Goal: Task Accomplishment & Management: Complete application form

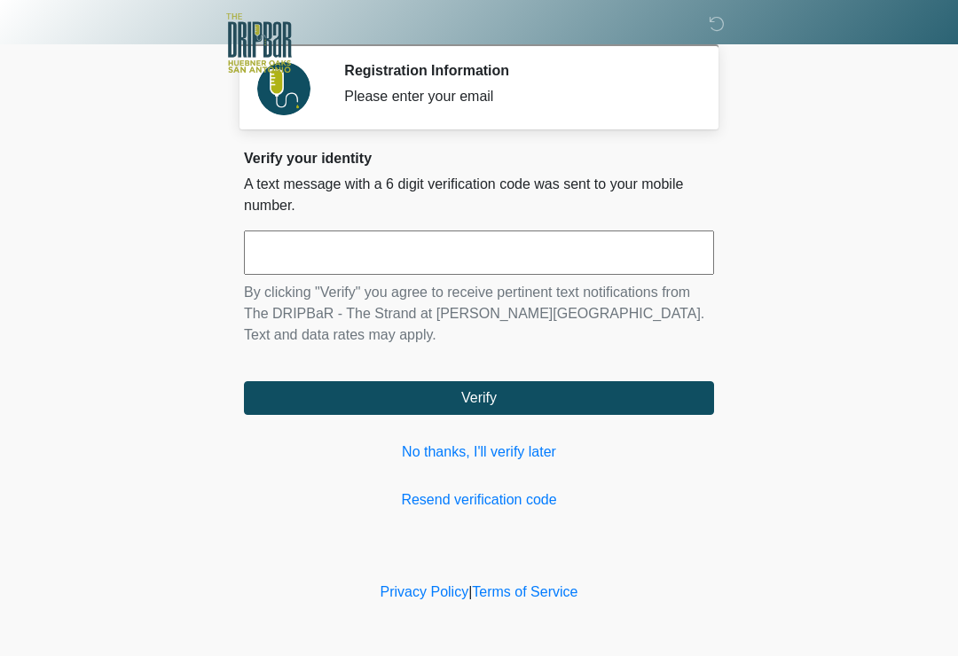
scroll to position [192, 138]
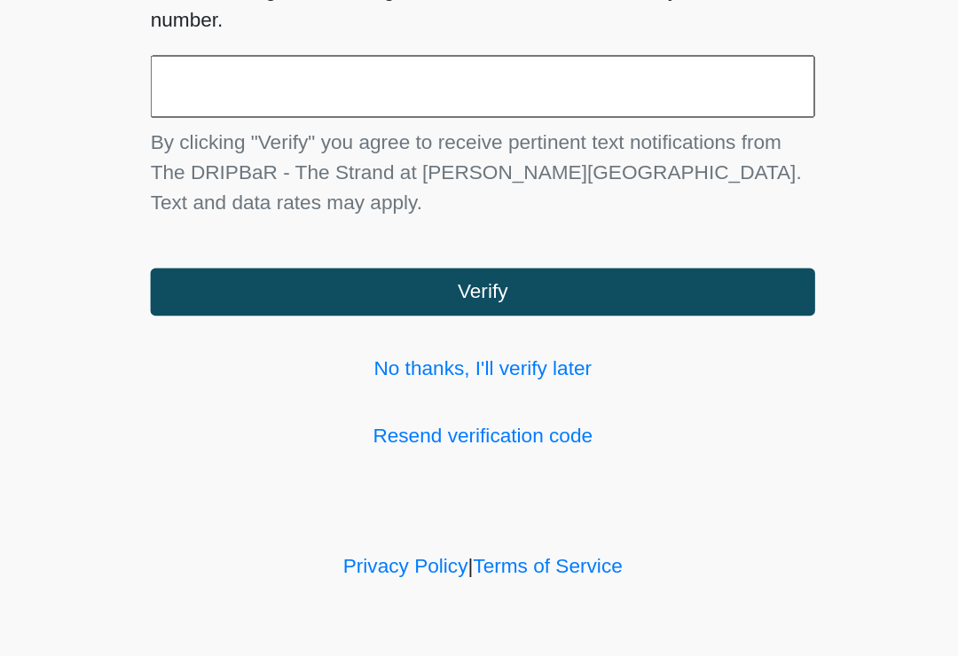
click at [351, 381] on button "Verify" at bounding box center [479, 398] width 470 height 34
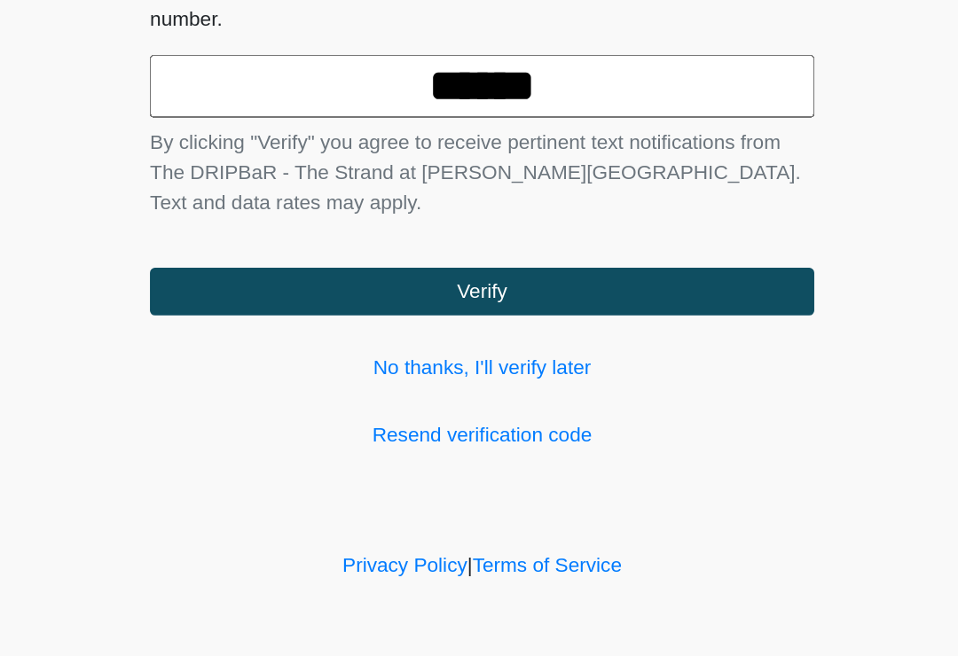
click at [618, 159] on body "‎ ‎ ‎ ‎ Registration Information Please enter your email Please connect to Wi-F…" at bounding box center [479, 328] width 958 height 656
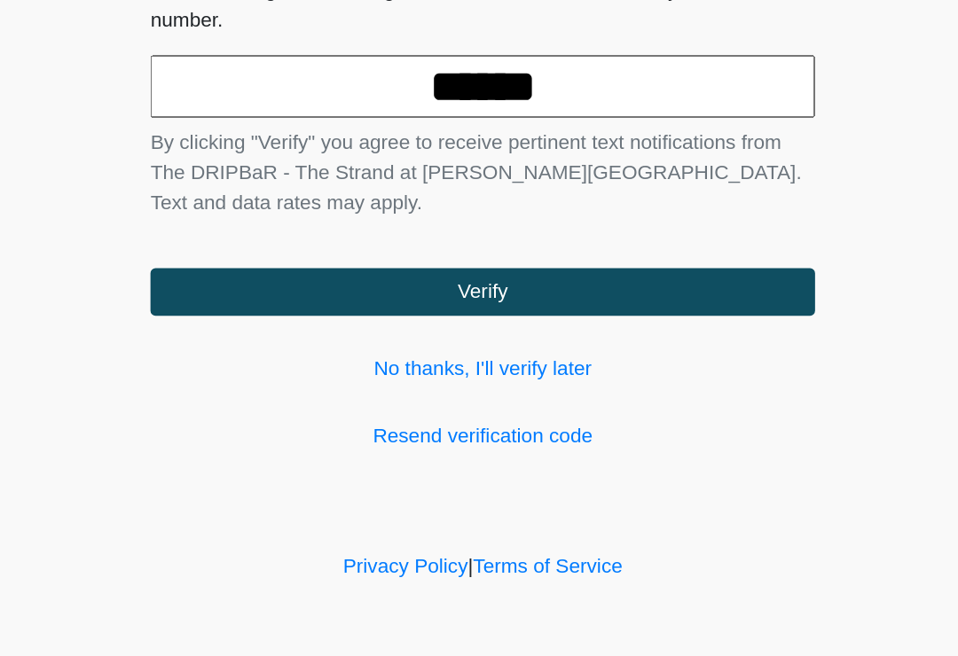
click at [416, 381] on button "Verify" at bounding box center [479, 398] width 470 height 34
click at [381, 490] on link "Resend verification code" at bounding box center [479, 500] width 470 height 21
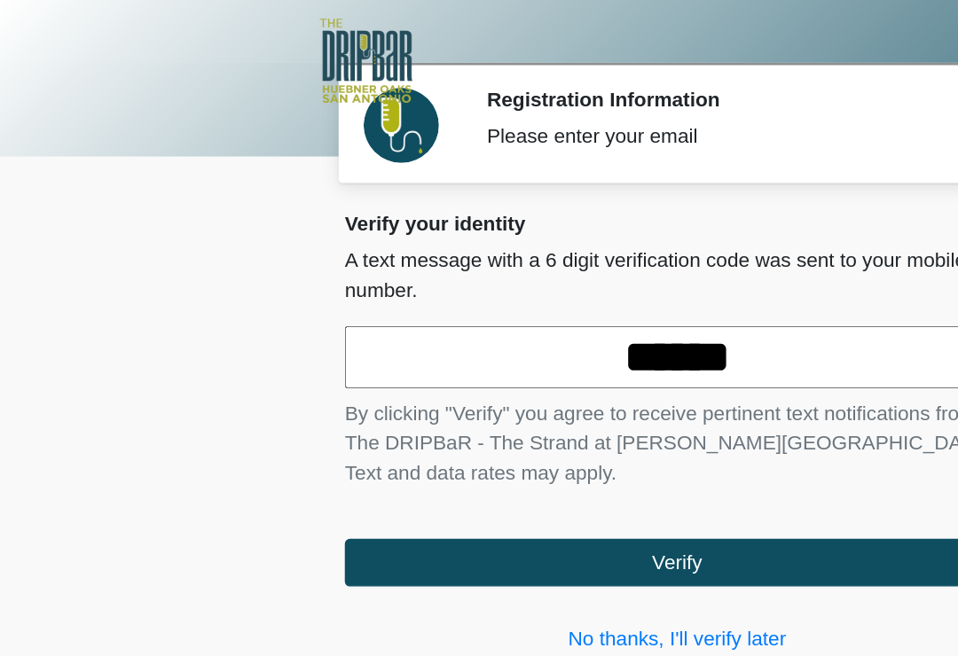
click at [474, 248] on input "******" at bounding box center [479, 253] width 470 height 44
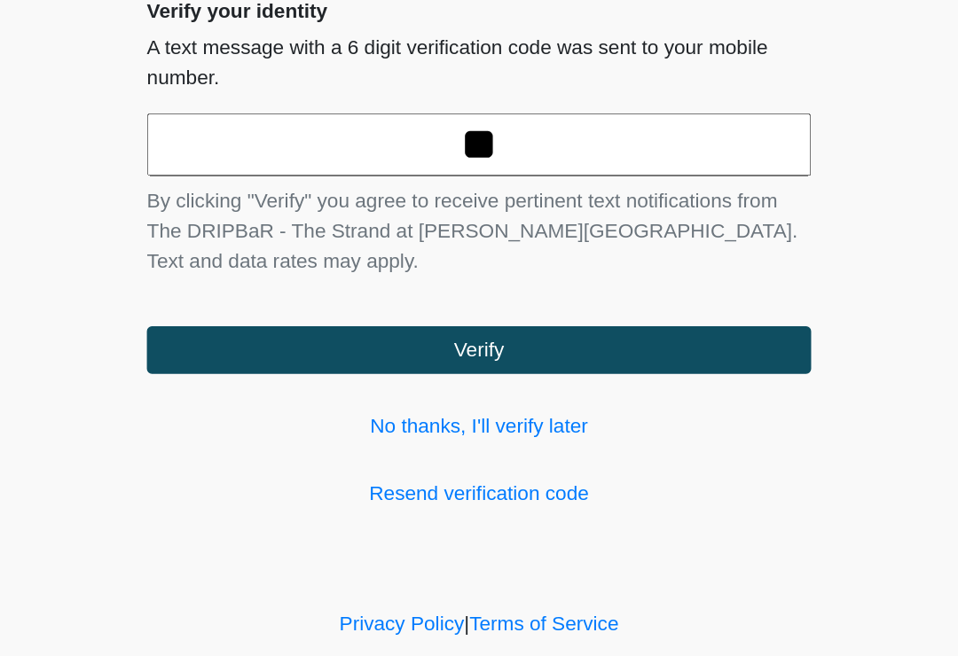
type input "*"
type input "******"
click at [640, 169] on body "‎ ‎ ‎ ‎ Registration Information Please enter your email Please connect to Wi-F…" at bounding box center [479, 328] width 958 height 656
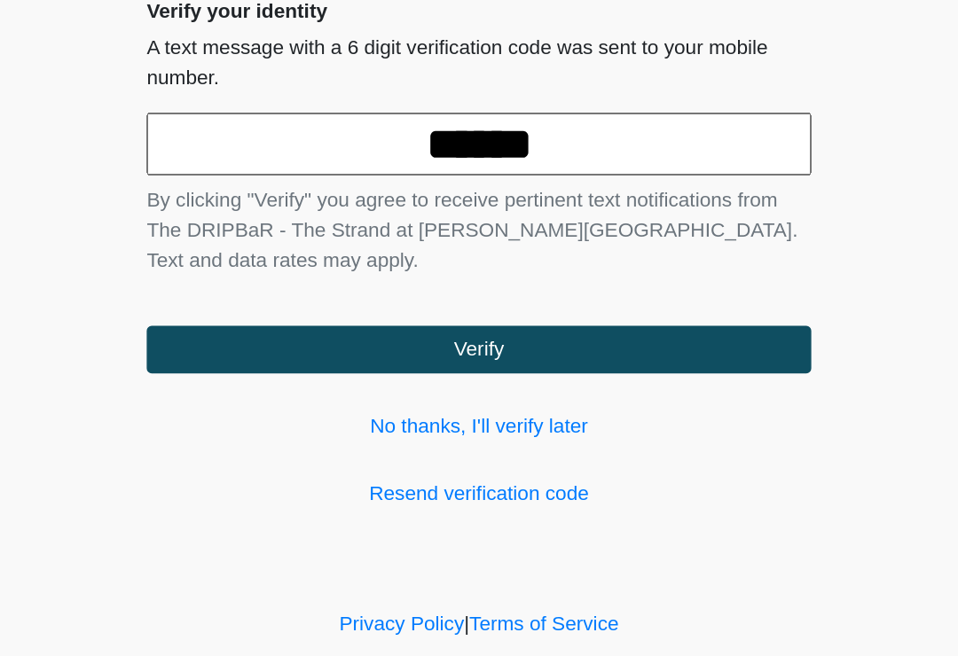
click at [393, 381] on button "Verify" at bounding box center [479, 398] width 470 height 34
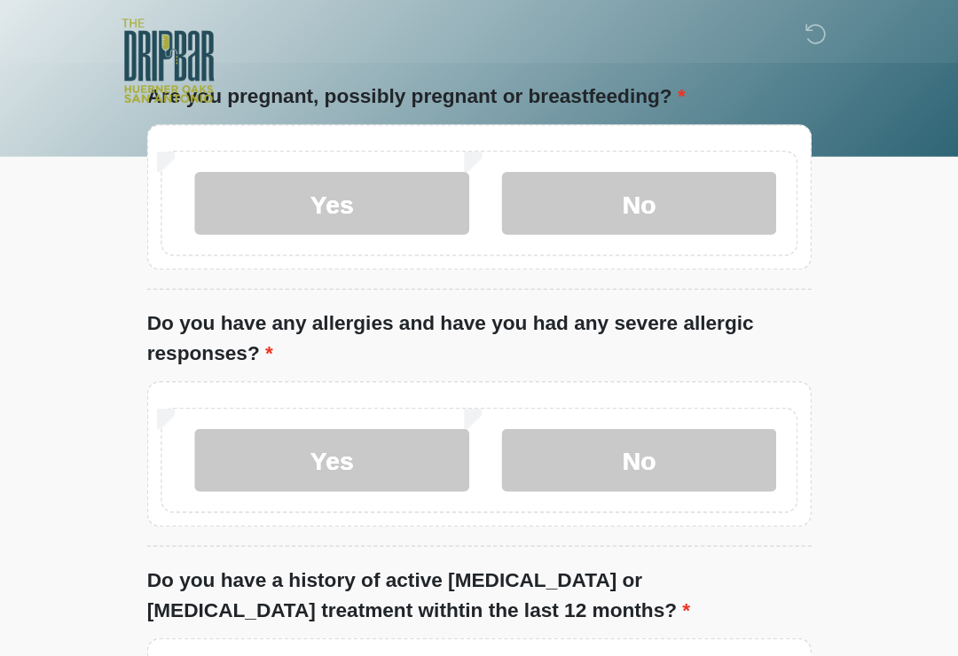
click at [301, 30] on input "What is your primary language?" at bounding box center [479, 13] width 470 height 34
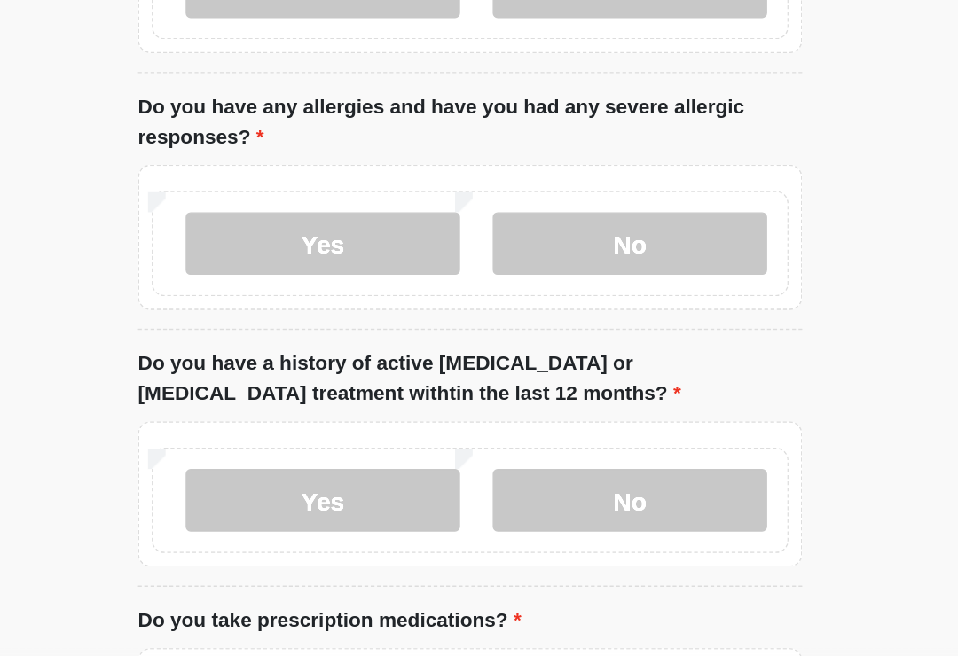
type input "******"
click at [495, 166] on label "No" at bounding box center [592, 144] width 194 height 44
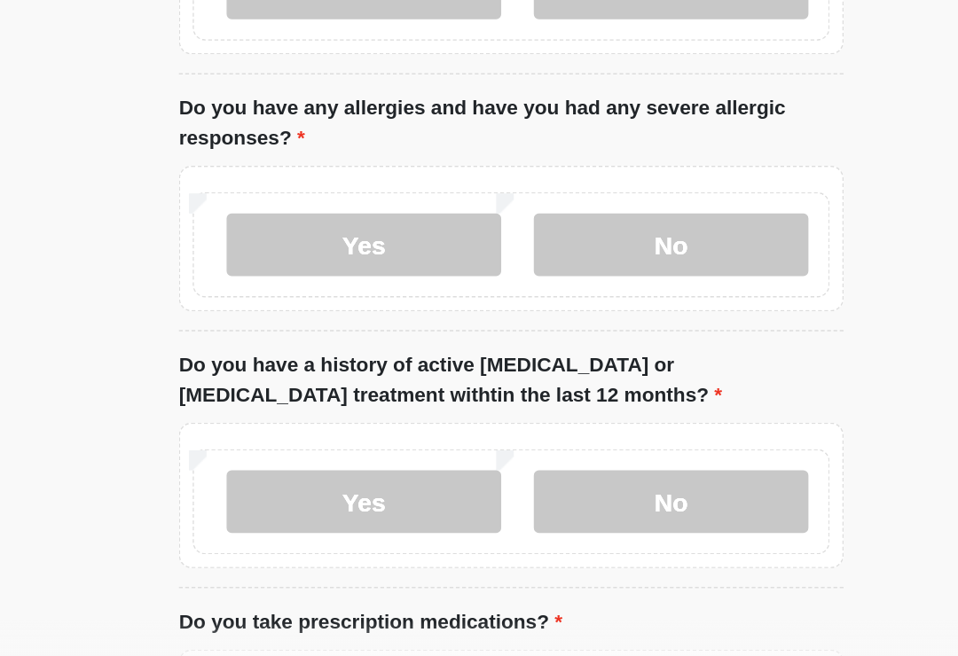
scroll to position [171, 0]
click at [495, 324] on label "No" at bounding box center [592, 346] width 194 height 44
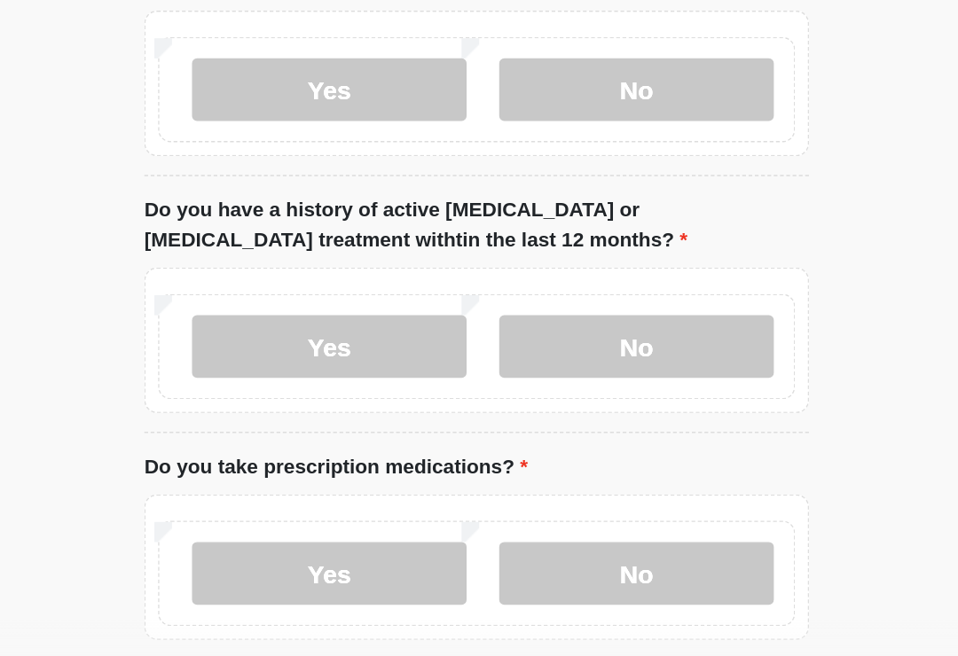
scroll to position [282, 0]
click at [495, 395] on label "No" at bounding box center [592, 417] width 194 height 44
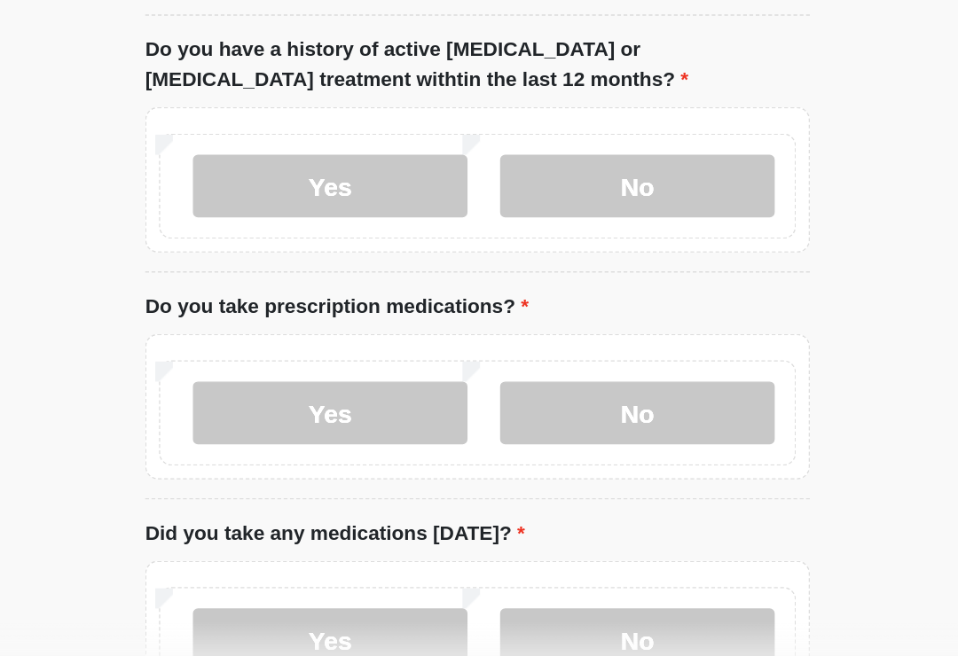
scroll to position [401, 0]
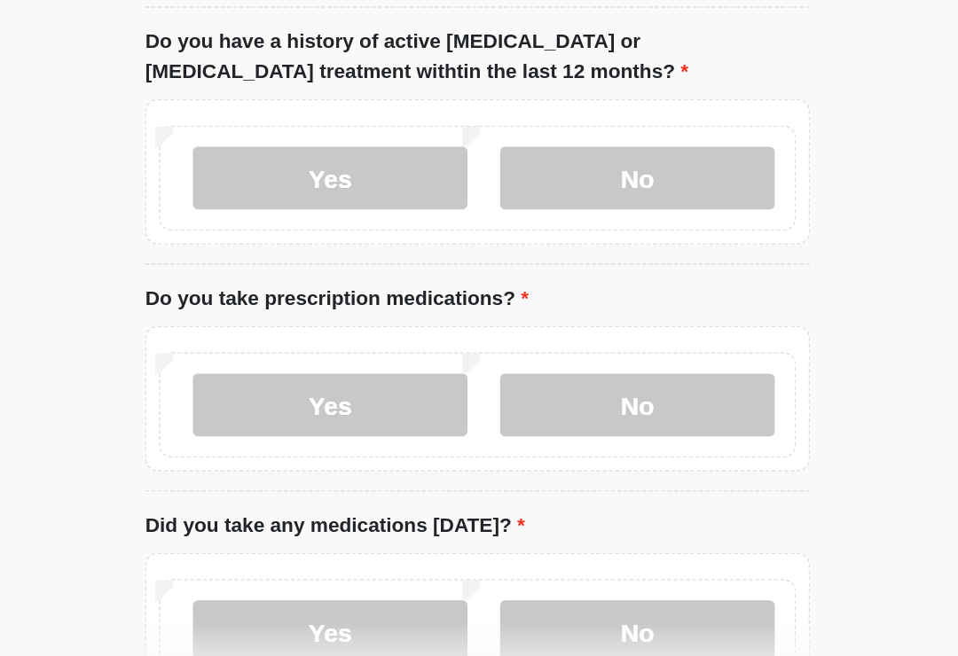
click at [495, 436] on label "No" at bounding box center [592, 458] width 194 height 44
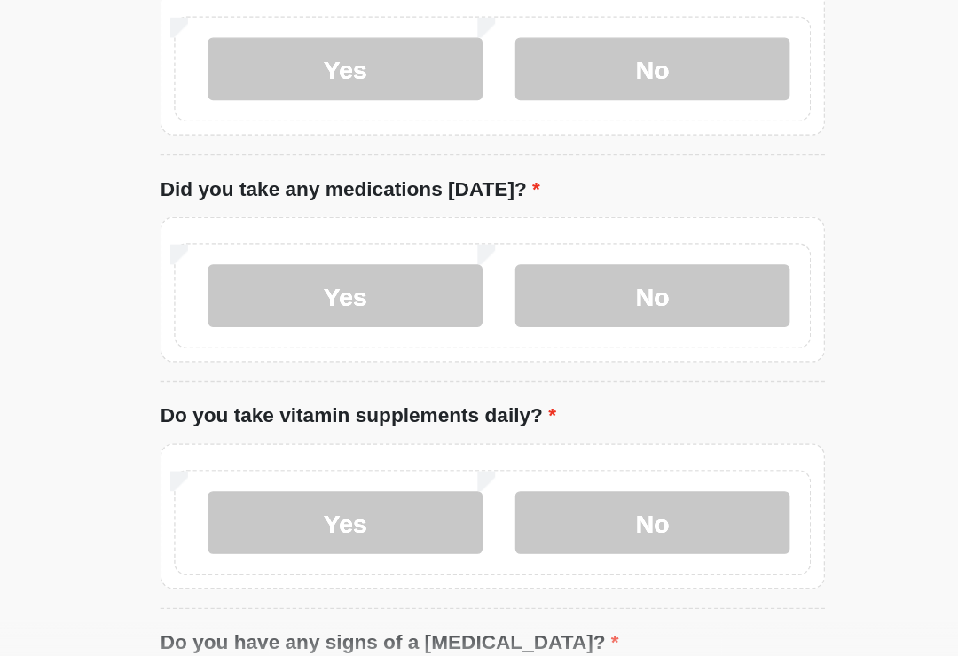
click at [495, 360] on label "No" at bounding box center [592, 382] width 194 height 44
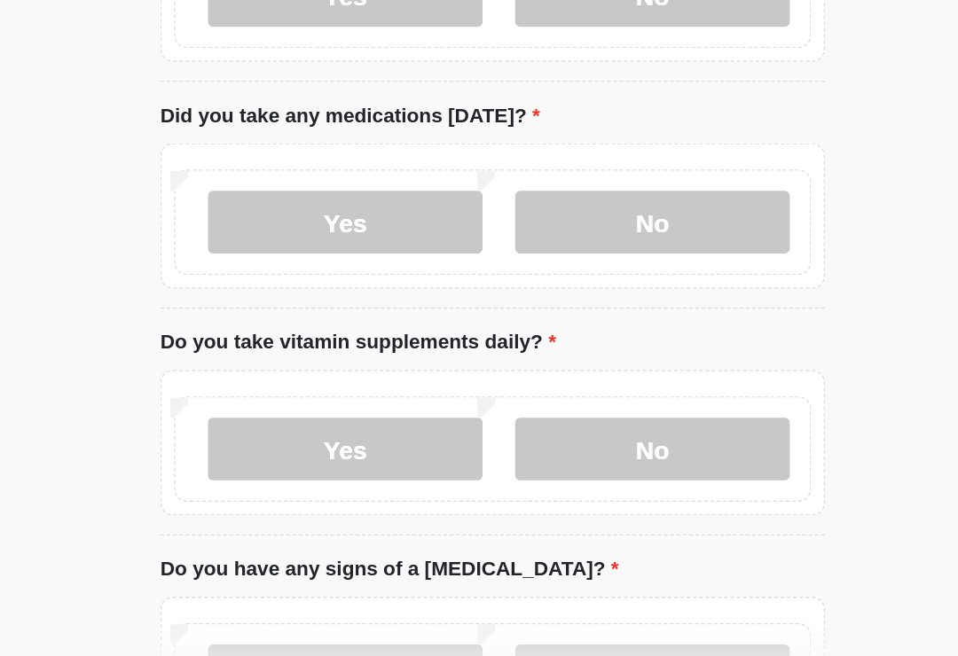
scroll to position [724, 0]
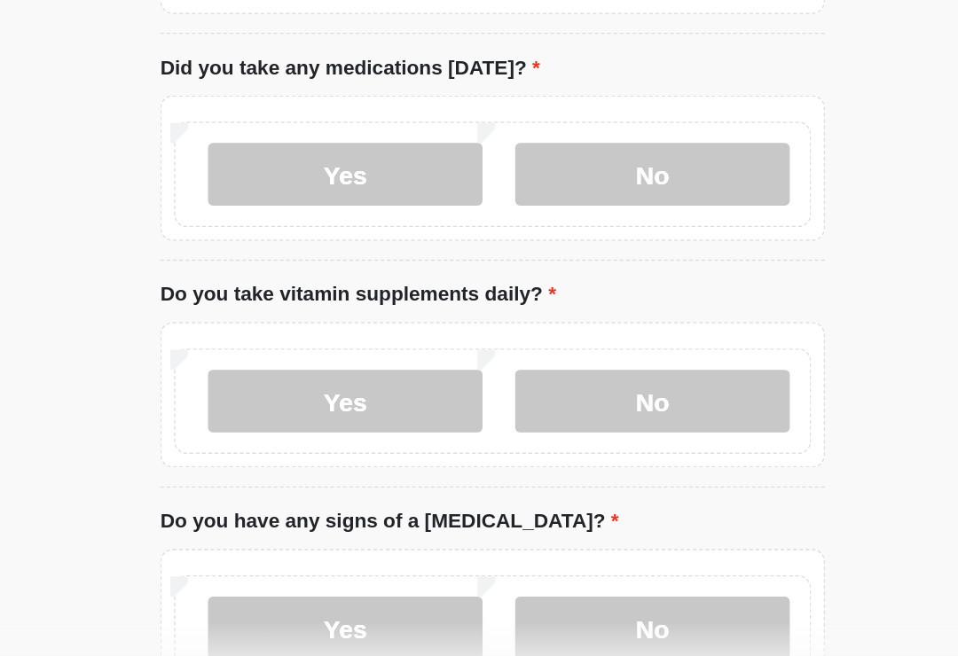
click at [307, 435] on label "Yes" at bounding box center [375, 457] width 194 height 44
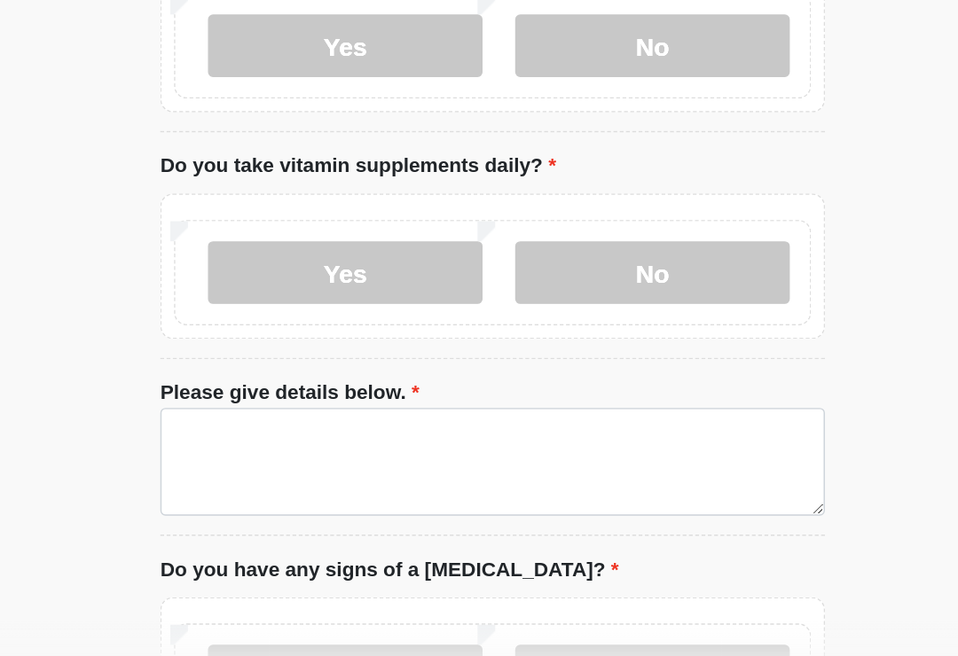
scroll to position [816, 0]
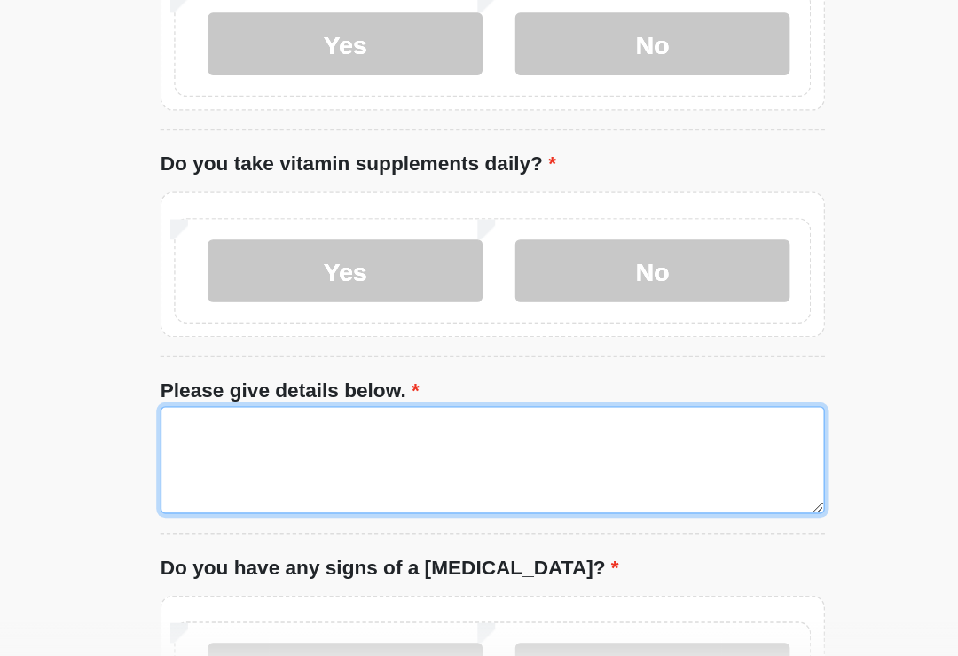
click at [244, 460] on textarea "Please give details below." at bounding box center [479, 498] width 470 height 76
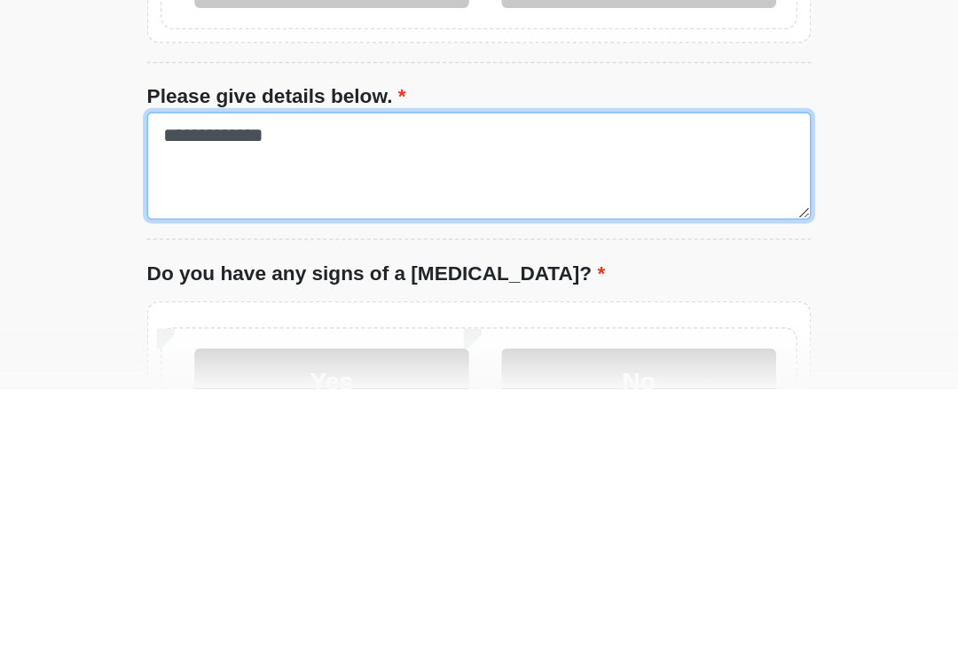
type textarea "**********"
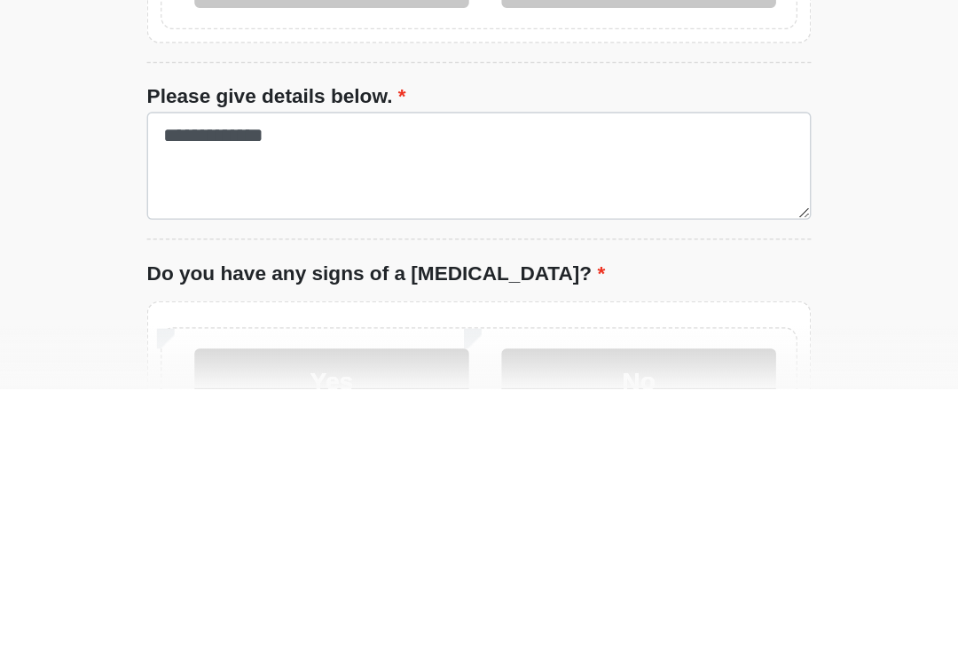
click at [593, 138] on div "‎ ‎ ‎ ‎ Medical History Questions Please answer all questions with honesty and …" at bounding box center [479, 302] width 532 height 2200
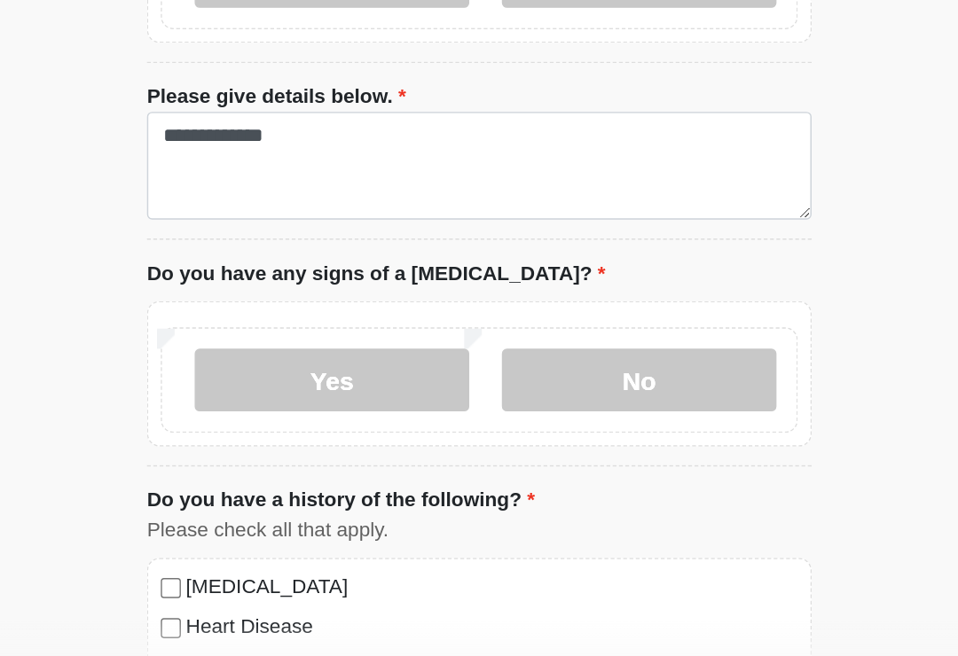
click at [495, 419] on label "No" at bounding box center [592, 441] width 194 height 44
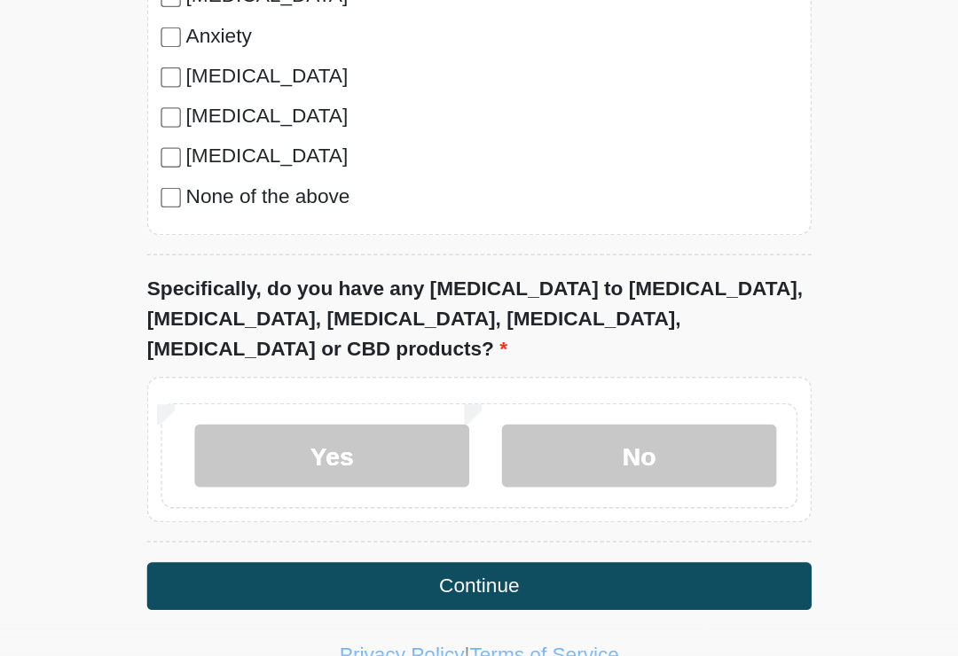
scroll to position [1631, 0]
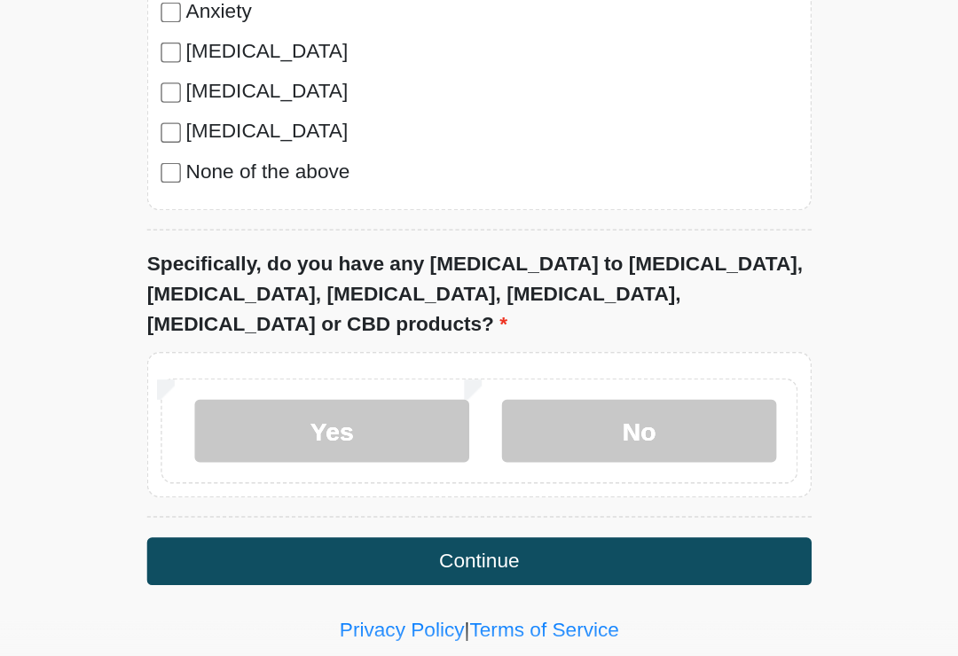
click at [495, 455] on label "No" at bounding box center [592, 477] width 194 height 44
click at [356, 553] on button "Continue" at bounding box center [479, 570] width 470 height 34
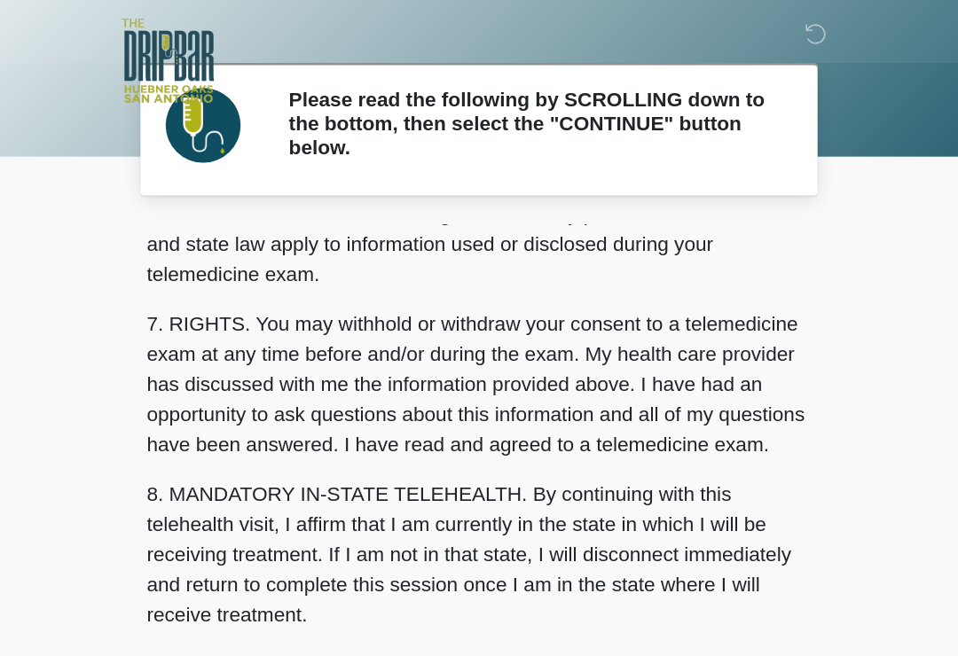
scroll to position [749, 0]
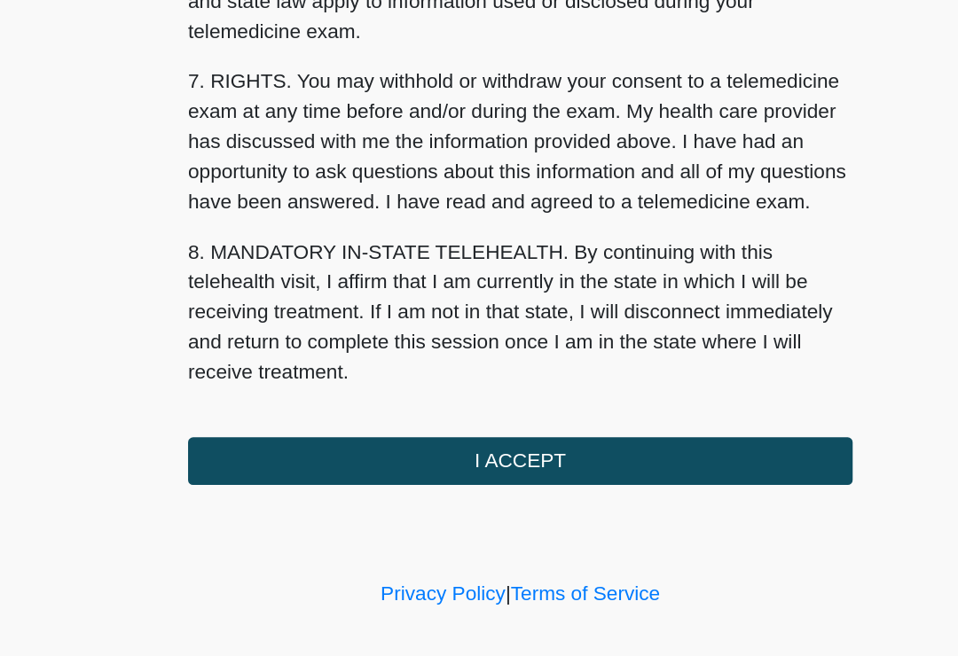
click at [384, 482] on button "I ACCEPT" at bounding box center [479, 499] width 470 height 34
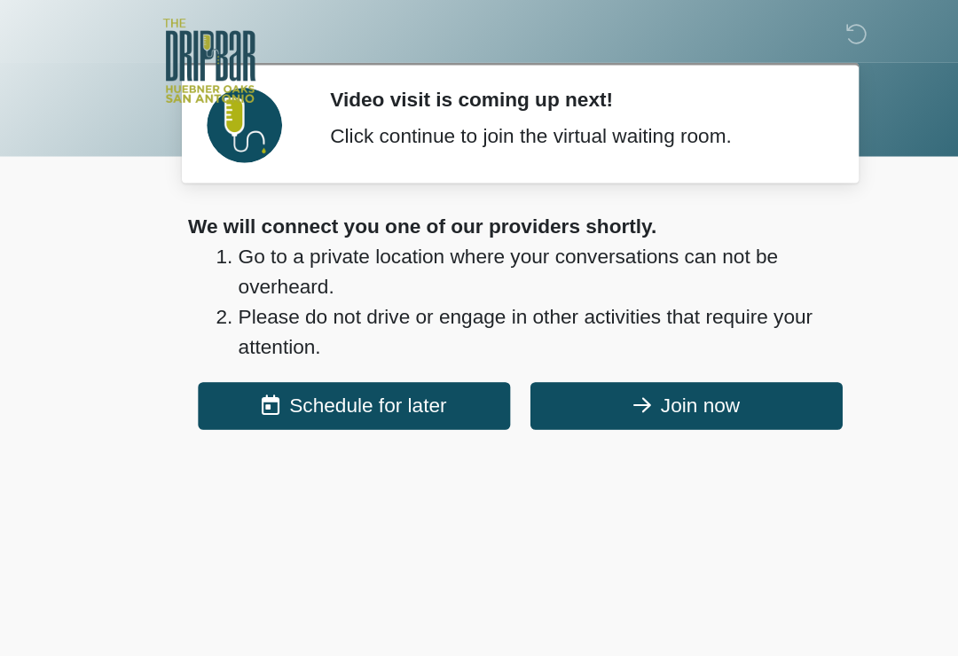
click at [486, 290] on button "Join now" at bounding box center [596, 288] width 221 height 34
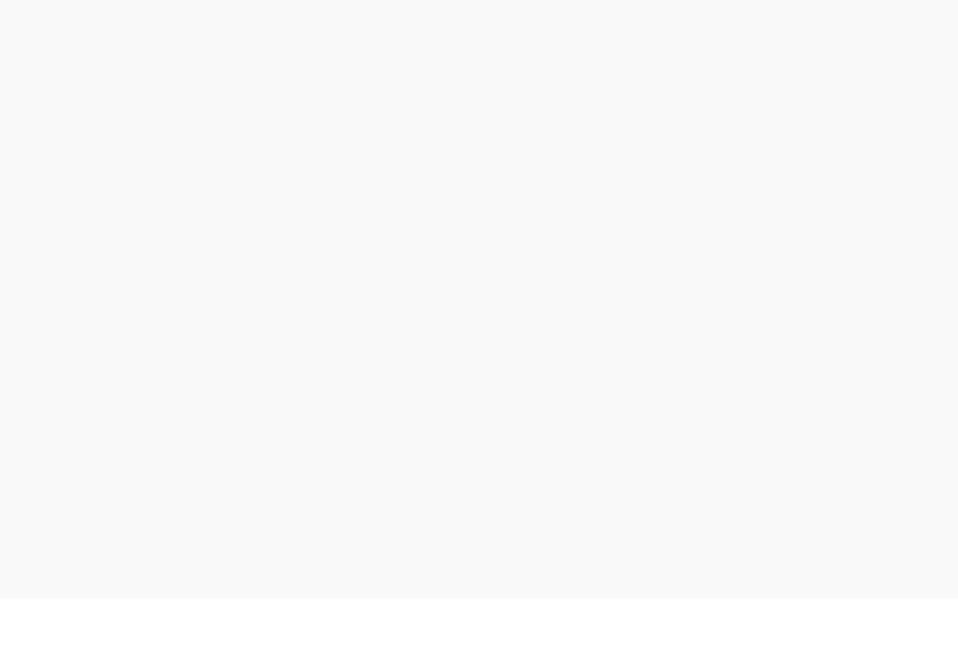
scroll to position [5, 0]
